Goal: Task Accomplishment & Management: Complete application form

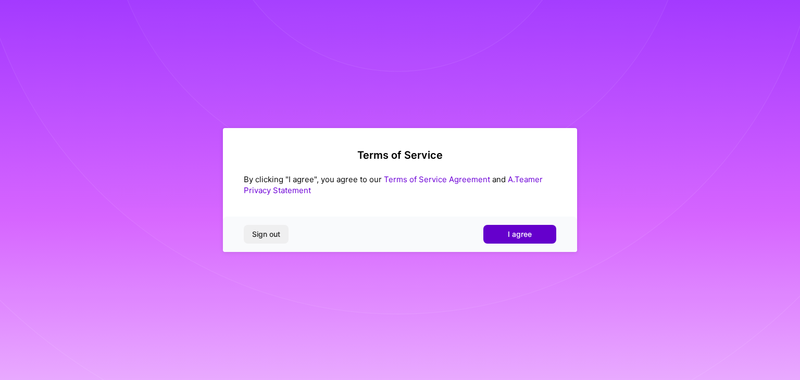
click at [541, 236] on button "I agree" at bounding box center [519, 234] width 73 height 19
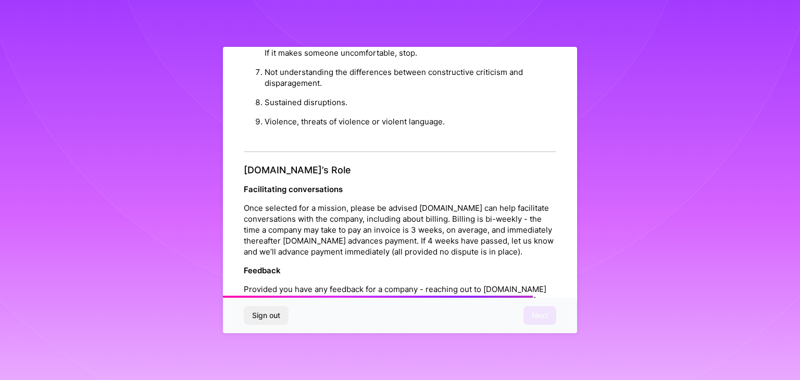
scroll to position [1190, 0]
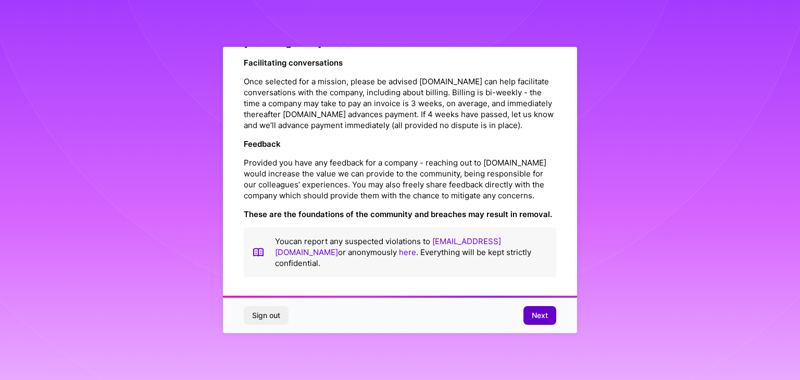
click at [543, 308] on button "Next" at bounding box center [539, 315] width 33 height 19
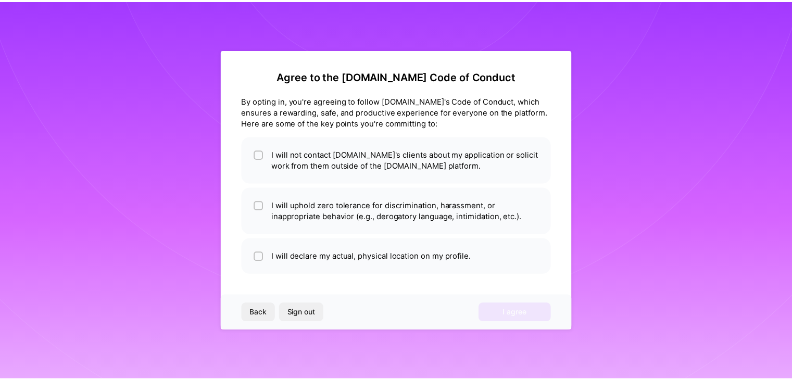
scroll to position [0, 0]
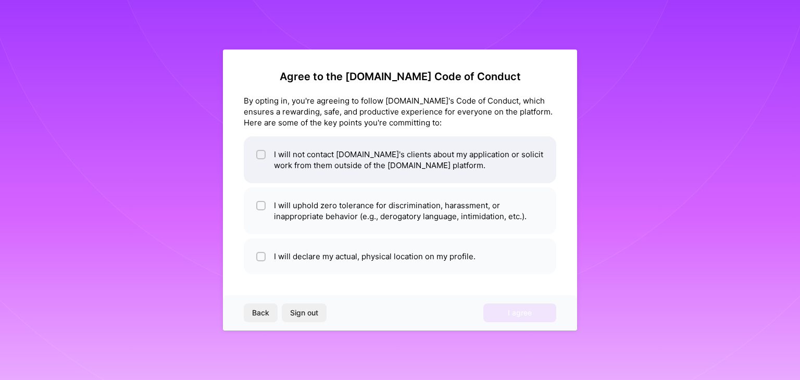
click at [257, 153] on div at bounding box center [260, 154] width 9 height 9
checkbox input "true"
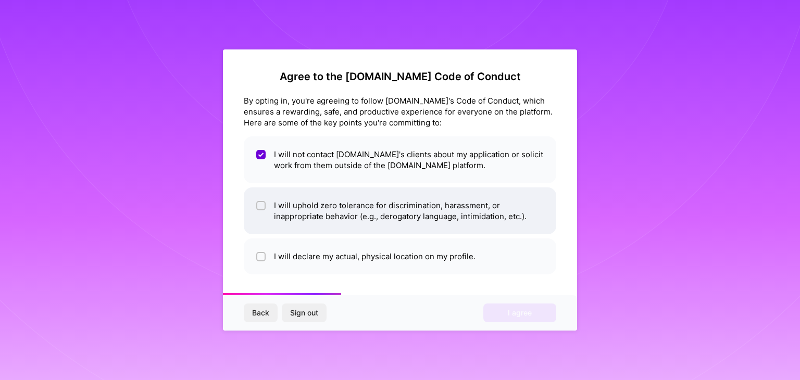
click at [265, 204] on input "checkbox" at bounding box center [261, 206] width 7 height 7
checkbox input "true"
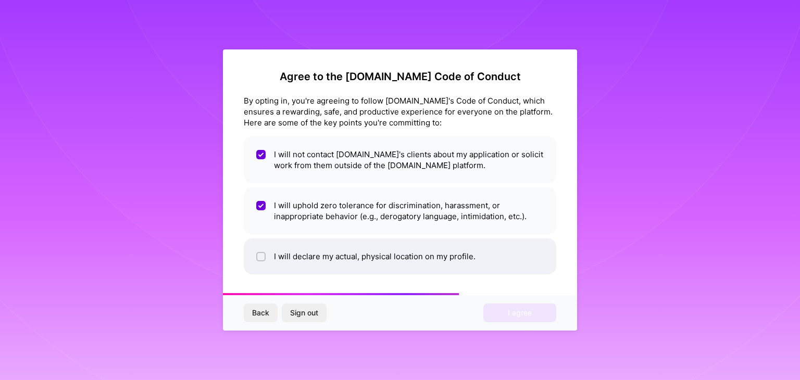
click at [260, 259] on input "checkbox" at bounding box center [261, 257] width 7 height 7
checkbox input "true"
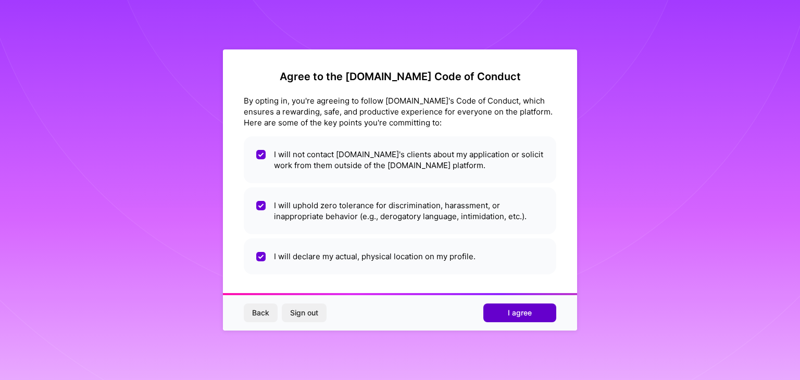
click at [525, 311] on span "I agree" at bounding box center [520, 313] width 24 height 10
